Goal: Check status: Check status

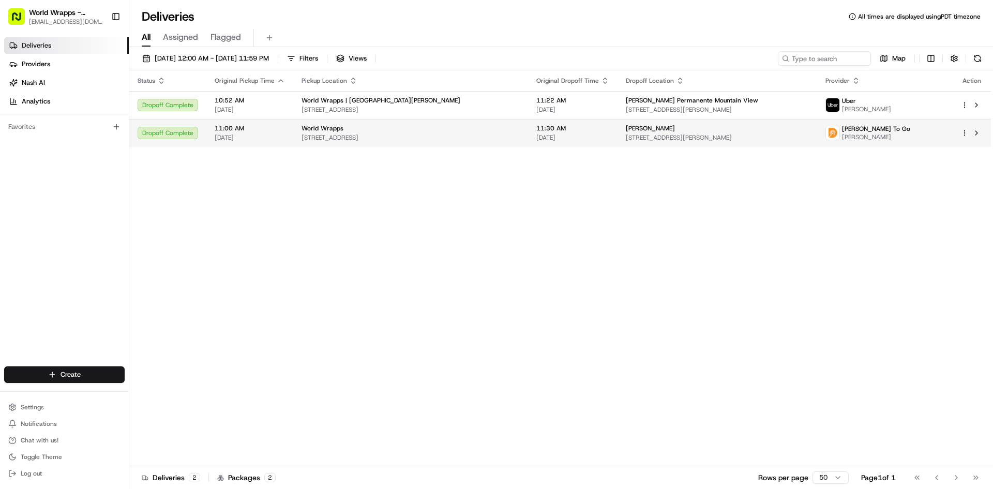
click at [177, 129] on div "Dropoff Complete" at bounding box center [168, 133] width 60 height 12
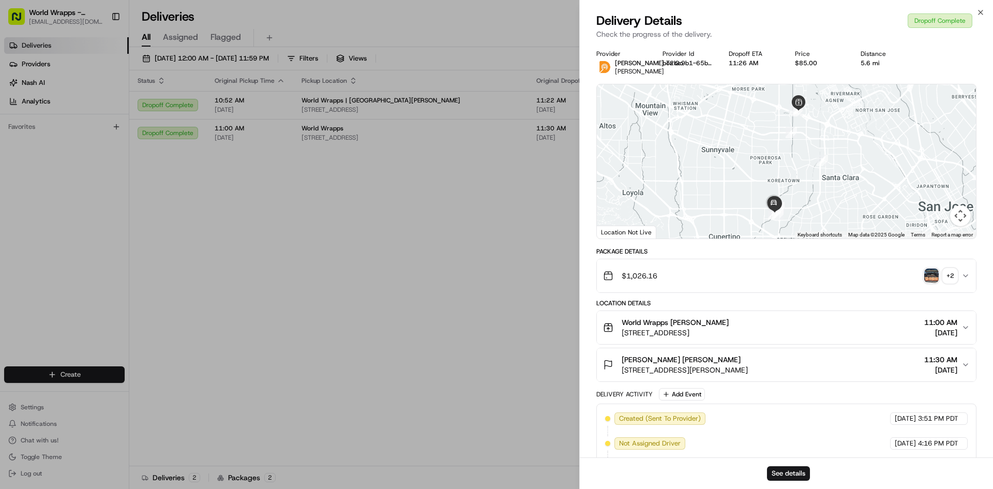
click at [940, 283] on button "+ 2" at bounding box center [940, 275] width 33 height 14
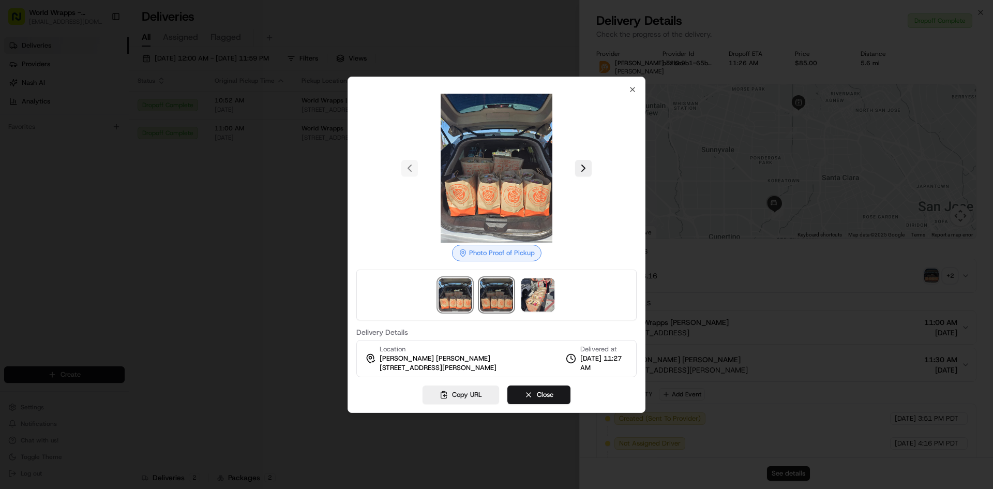
click at [506, 296] on img at bounding box center [496, 294] width 33 height 33
click at [531, 298] on img at bounding box center [537, 294] width 33 height 33
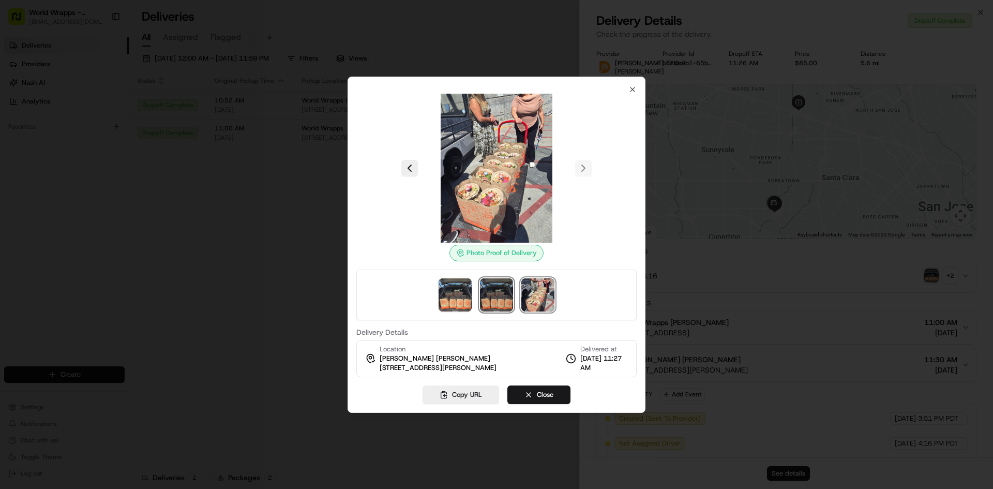
click at [496, 296] on img at bounding box center [496, 294] width 33 height 33
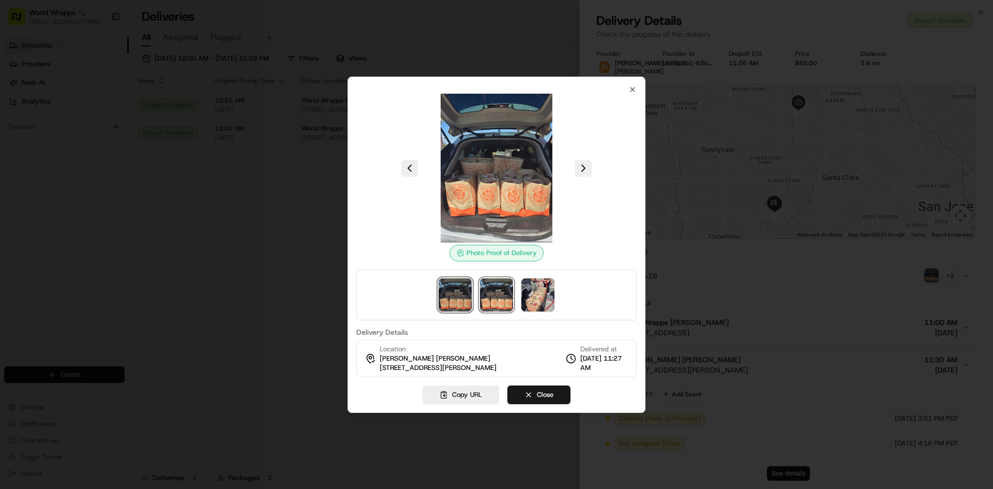
click at [468, 302] on img at bounding box center [454, 294] width 33 height 33
click at [529, 392] on button "Close" at bounding box center [538, 394] width 63 height 19
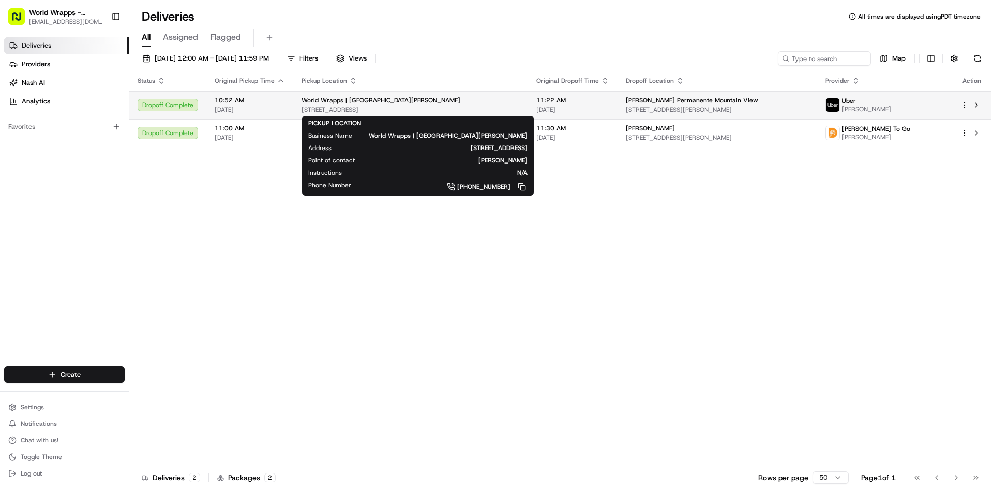
click at [413, 100] on div "World Wrapps | [GEOGRAPHIC_DATA][PERSON_NAME]" at bounding box center [410, 100] width 218 height 8
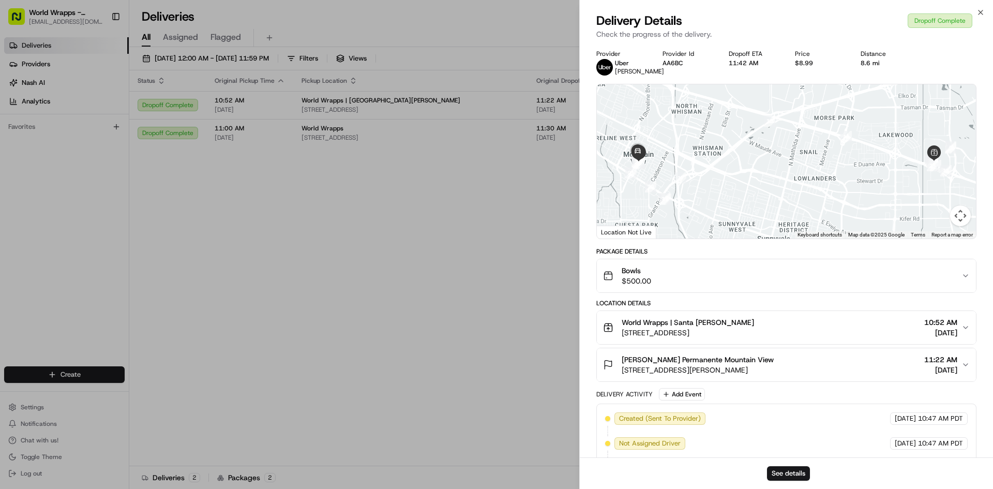
click at [657, 279] on div "Bowls $500.00" at bounding box center [782, 275] width 358 height 21
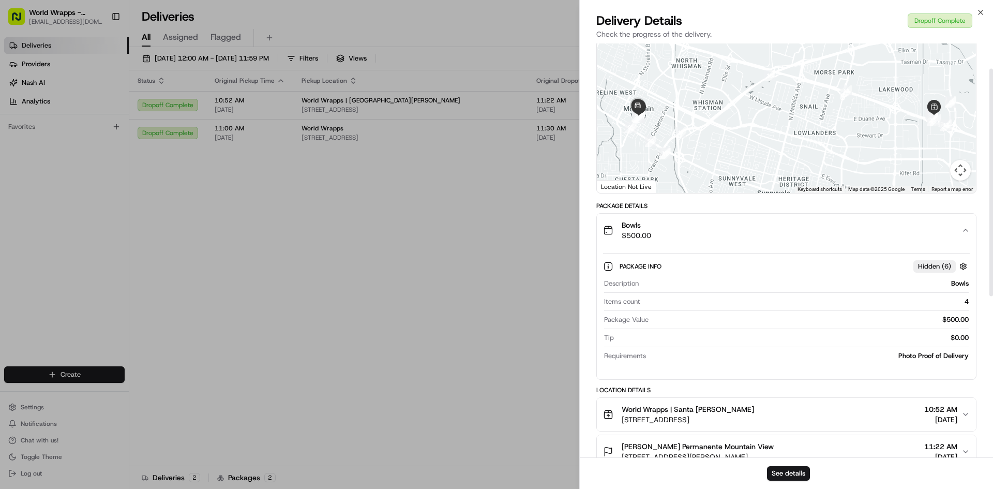
scroll to position [41, 0]
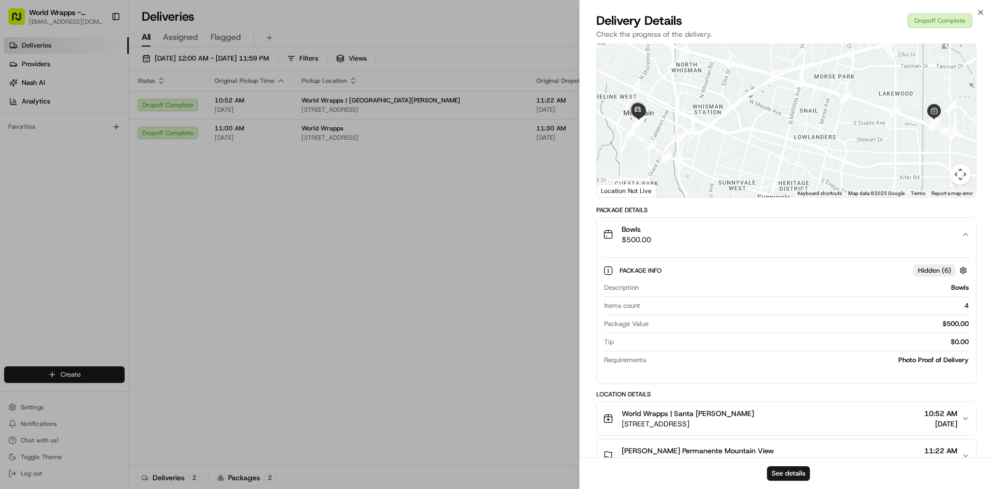
click at [667, 241] on div "Bowls $500.00" at bounding box center [782, 234] width 358 height 21
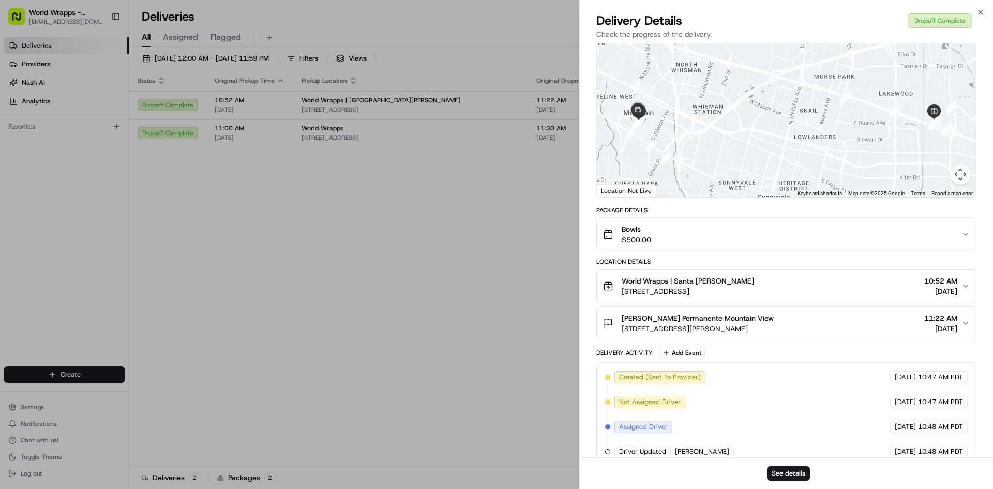
click at [672, 245] on button "Bowls $500.00" at bounding box center [786, 234] width 379 height 33
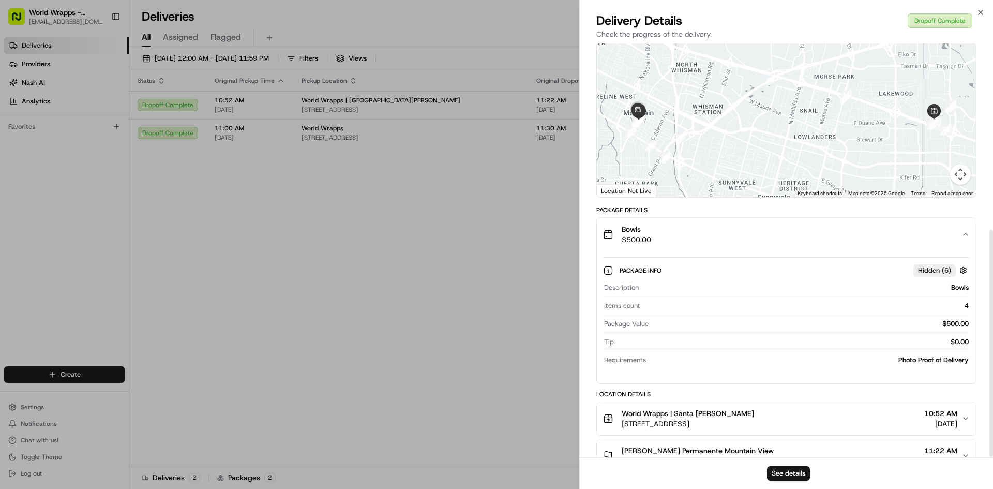
scroll to position [338, 0]
